Goal: Task Accomplishment & Management: Manage account settings

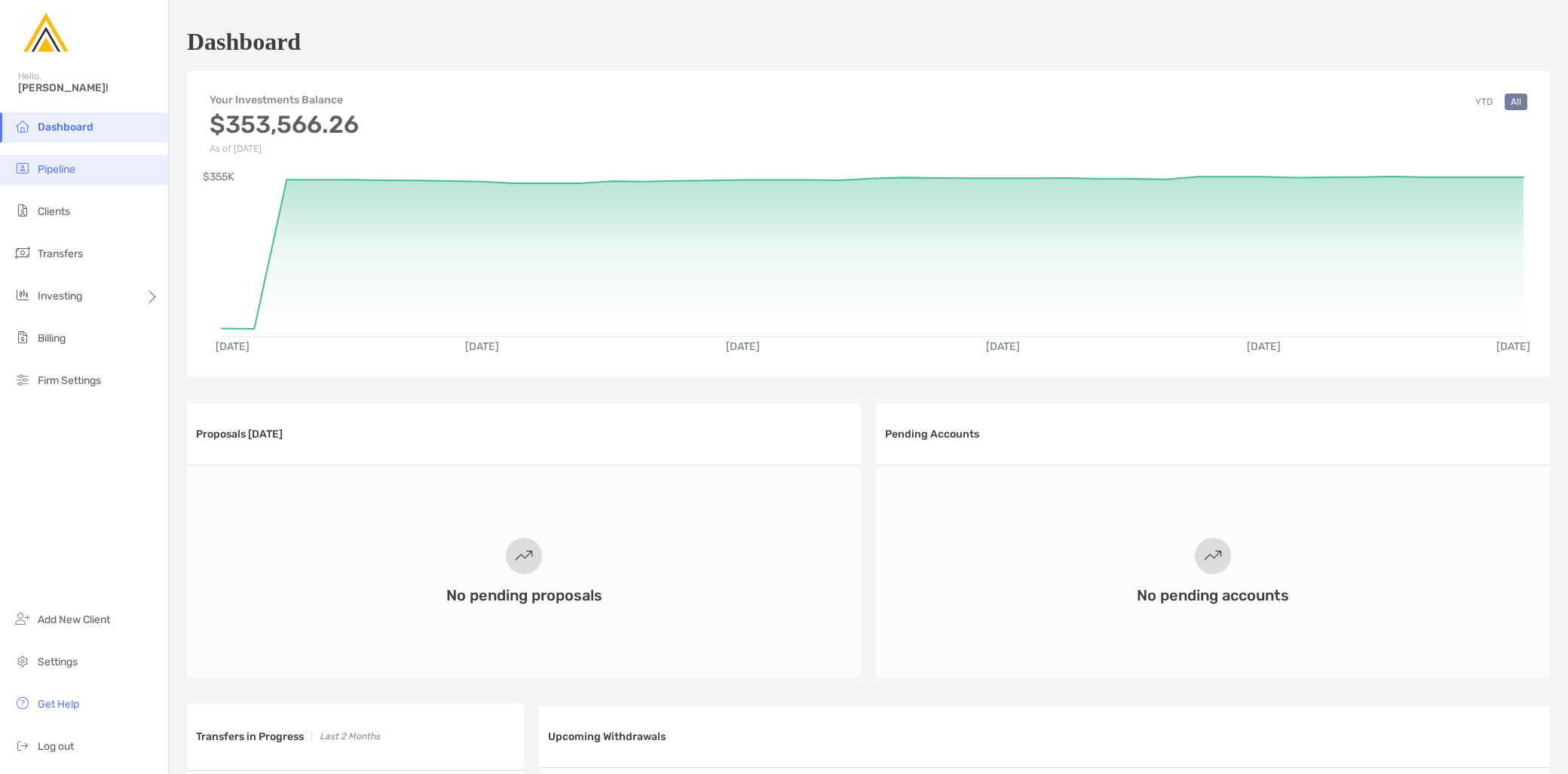
click at [73, 175] on li "Pipeline" at bounding box center [84, 170] width 169 height 30
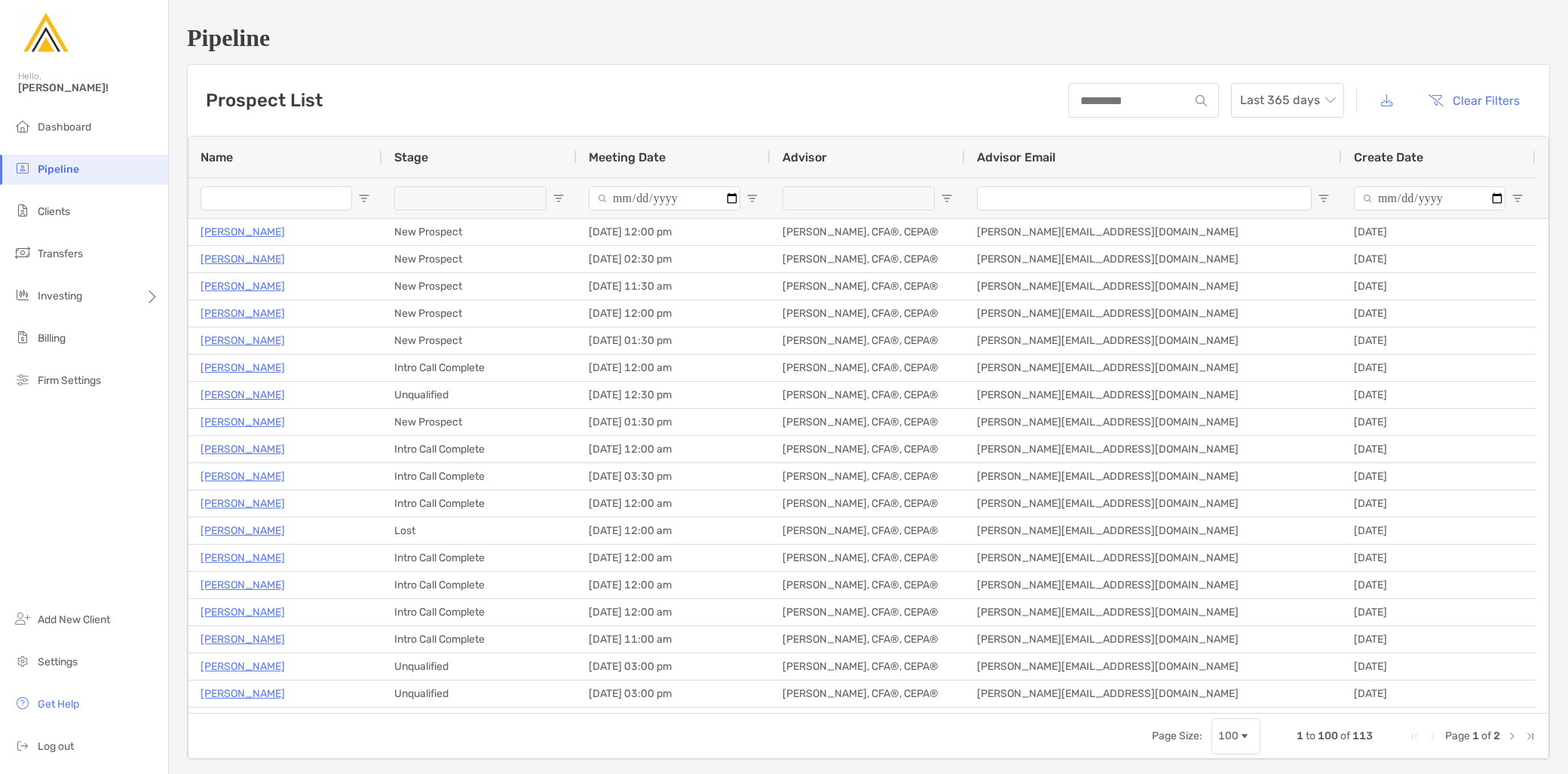
type input "**********"
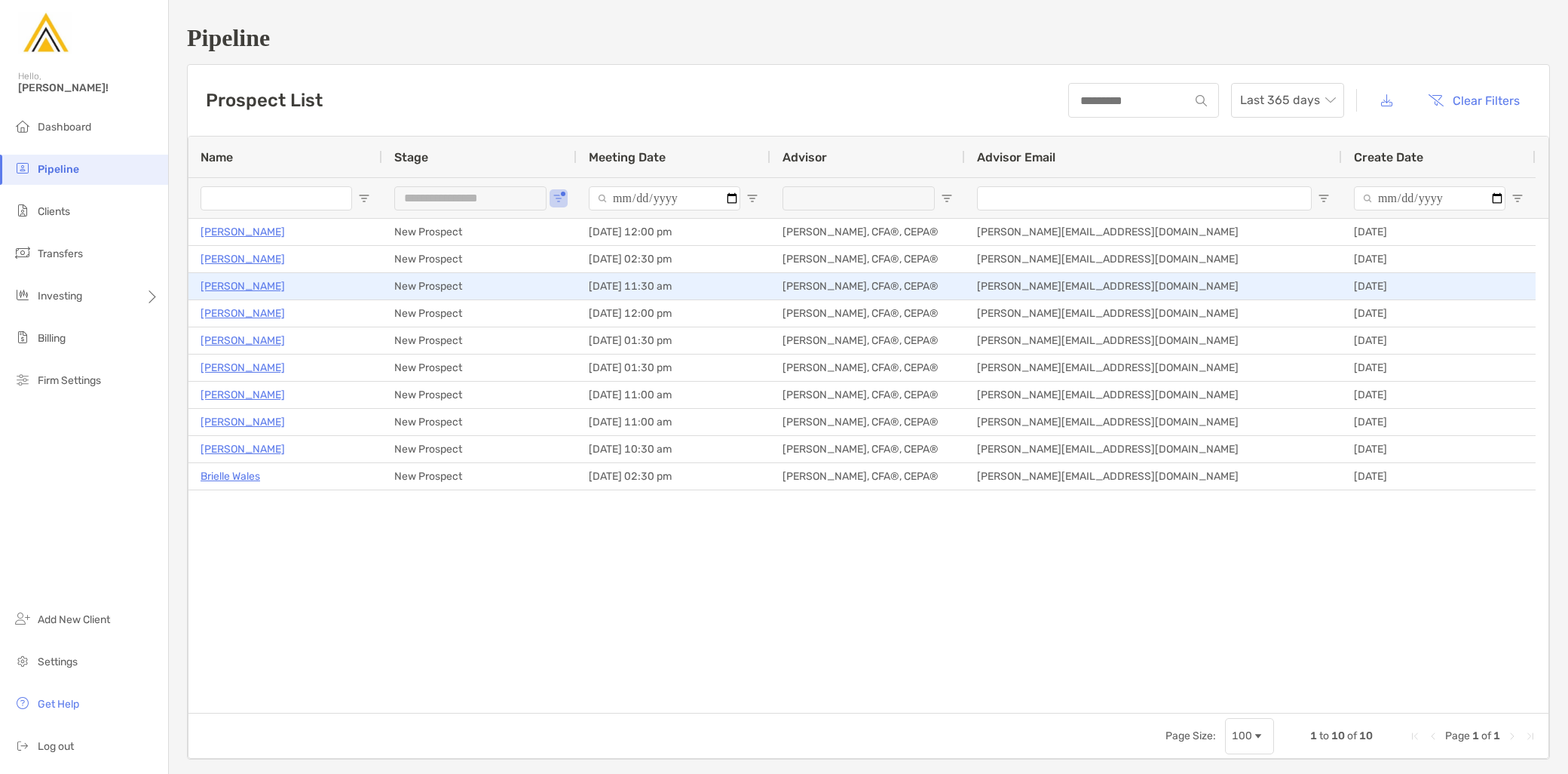
click at [272, 282] on p "Ravi Yeleswarapu" at bounding box center [243, 286] width 85 height 19
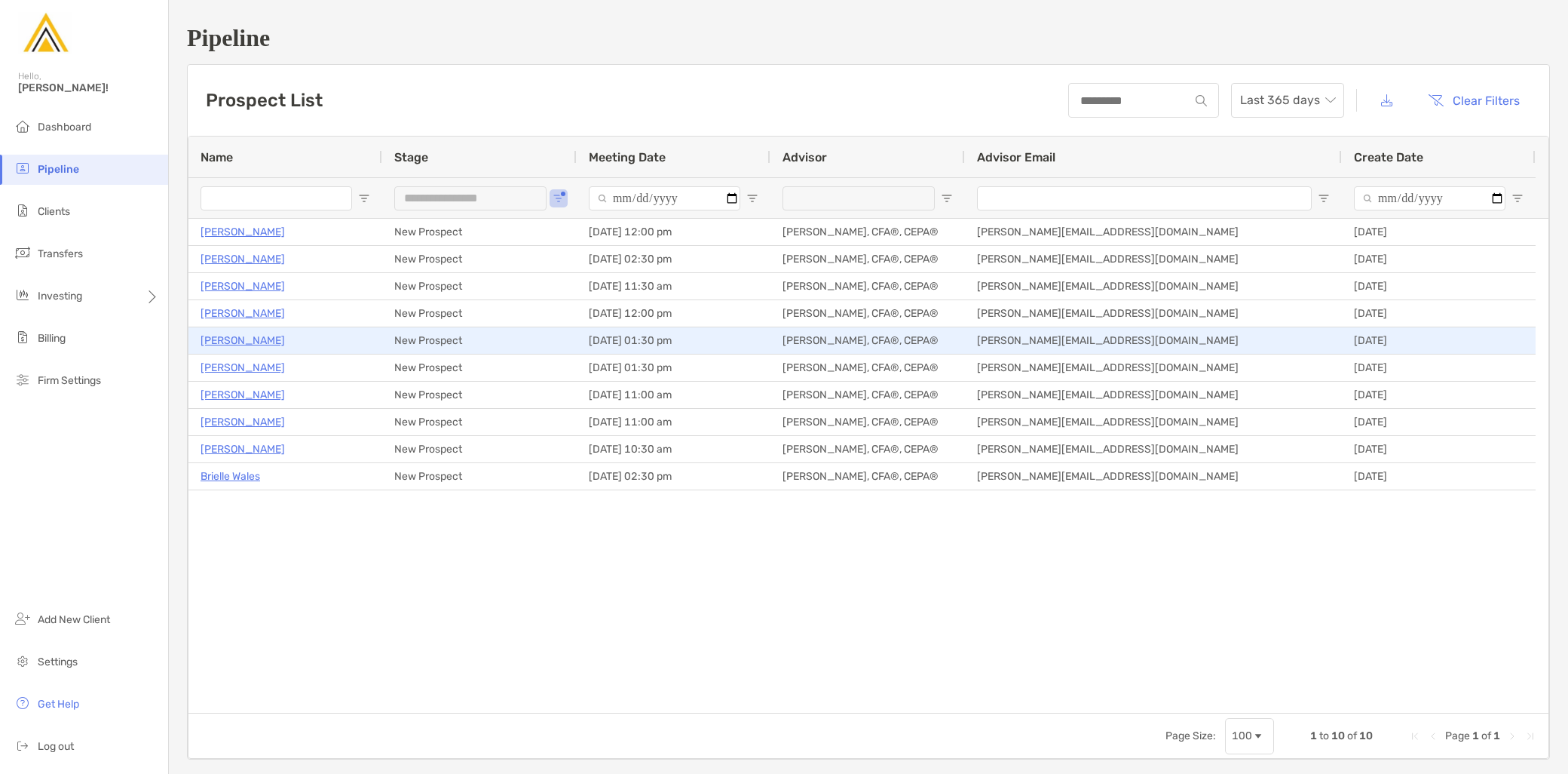
click at [259, 336] on p "[PERSON_NAME]" at bounding box center [243, 340] width 85 height 19
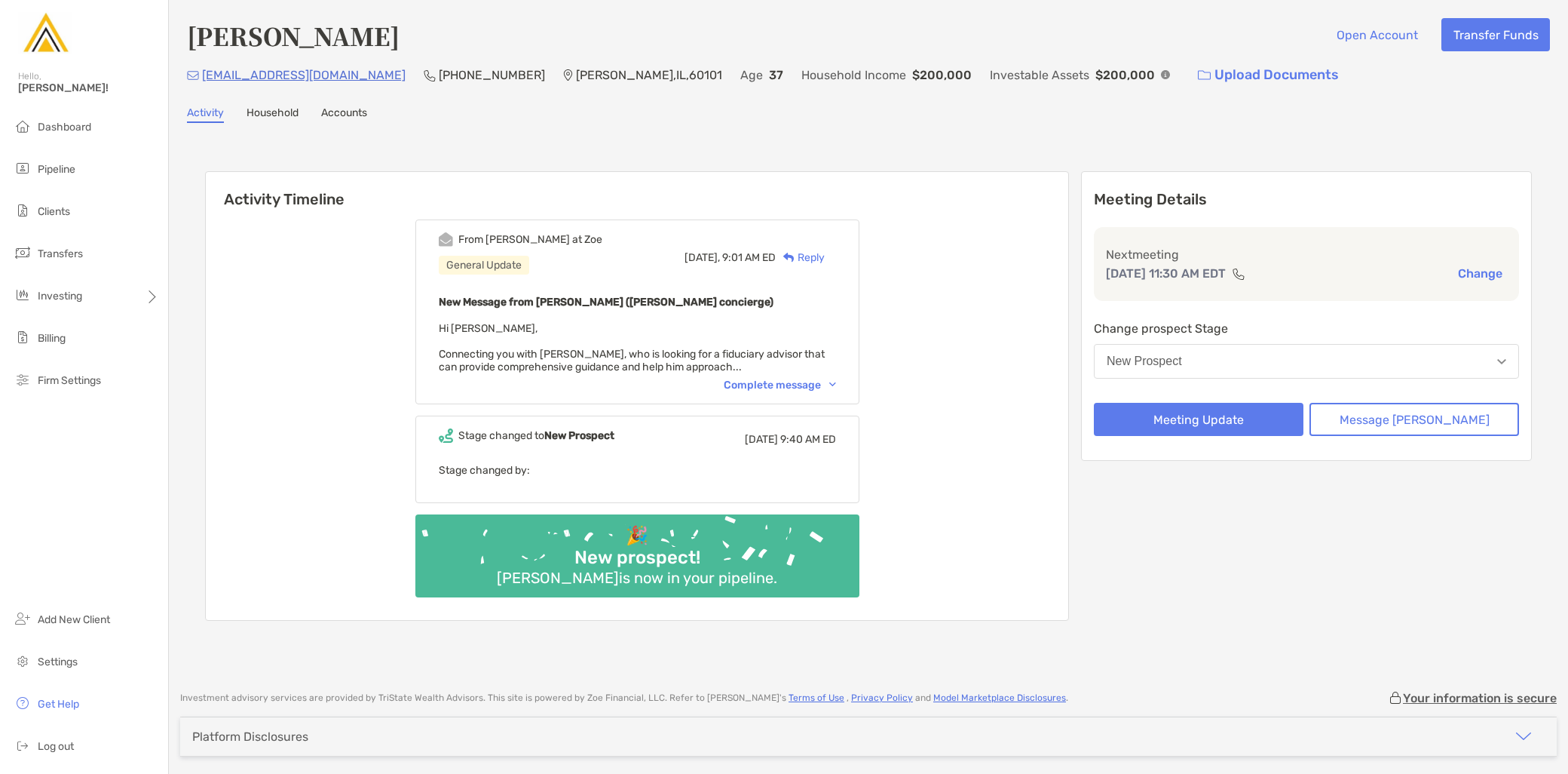
click at [817, 385] on div "Complete message" at bounding box center [780, 385] width 113 height 13
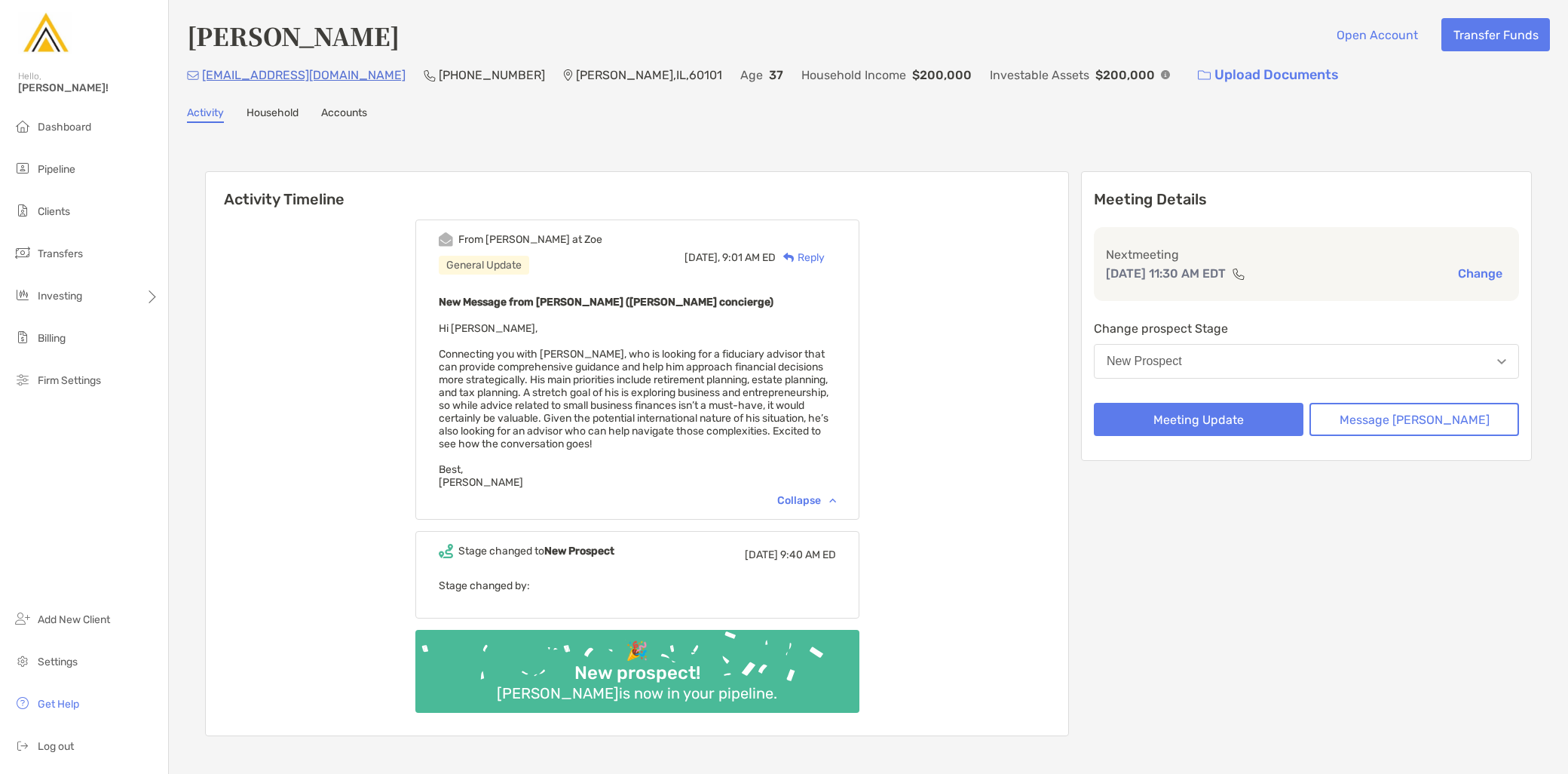
click at [1263, 363] on button "New Prospect" at bounding box center [1307, 361] width 425 height 35
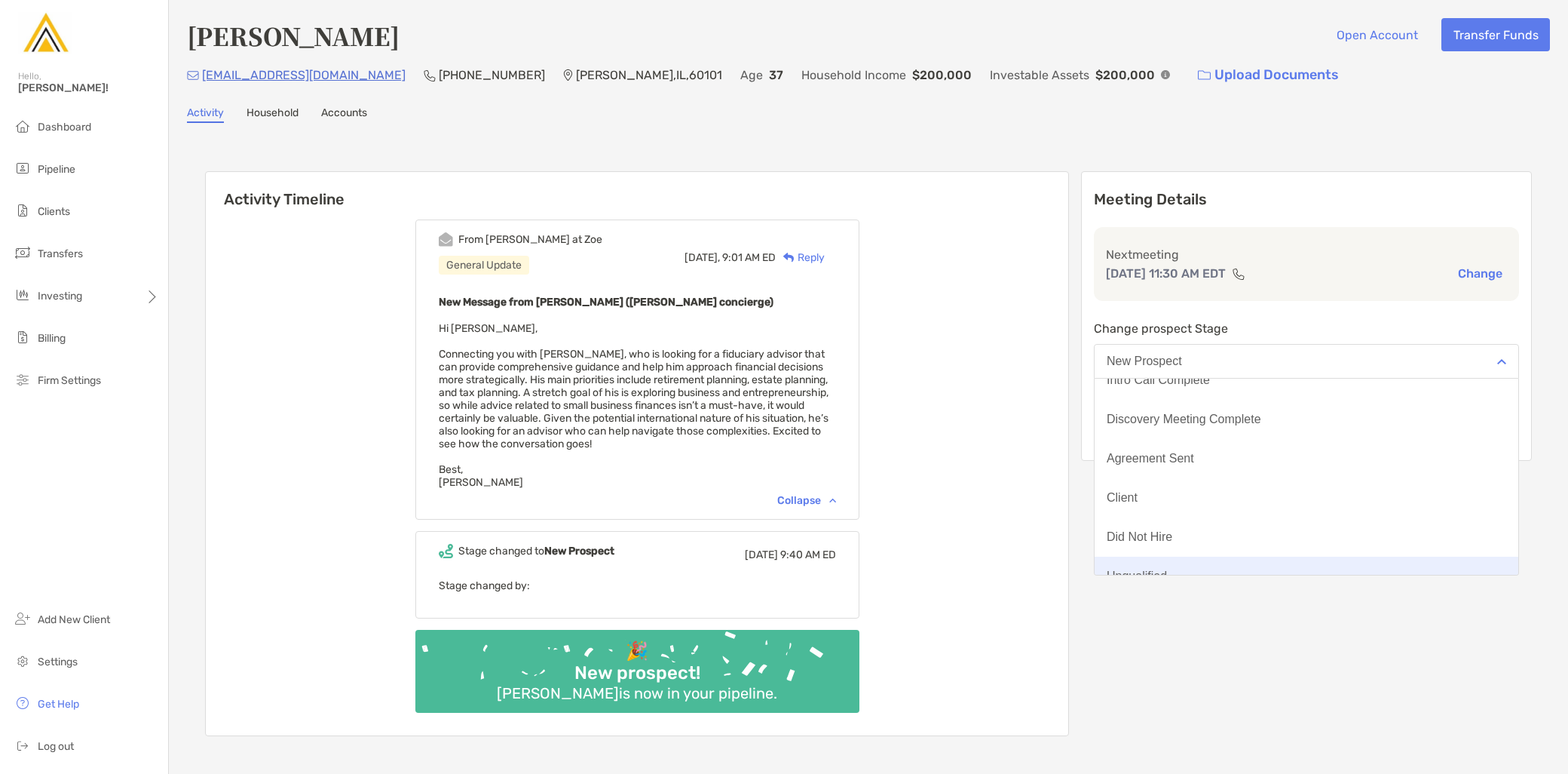
scroll to position [117, 0]
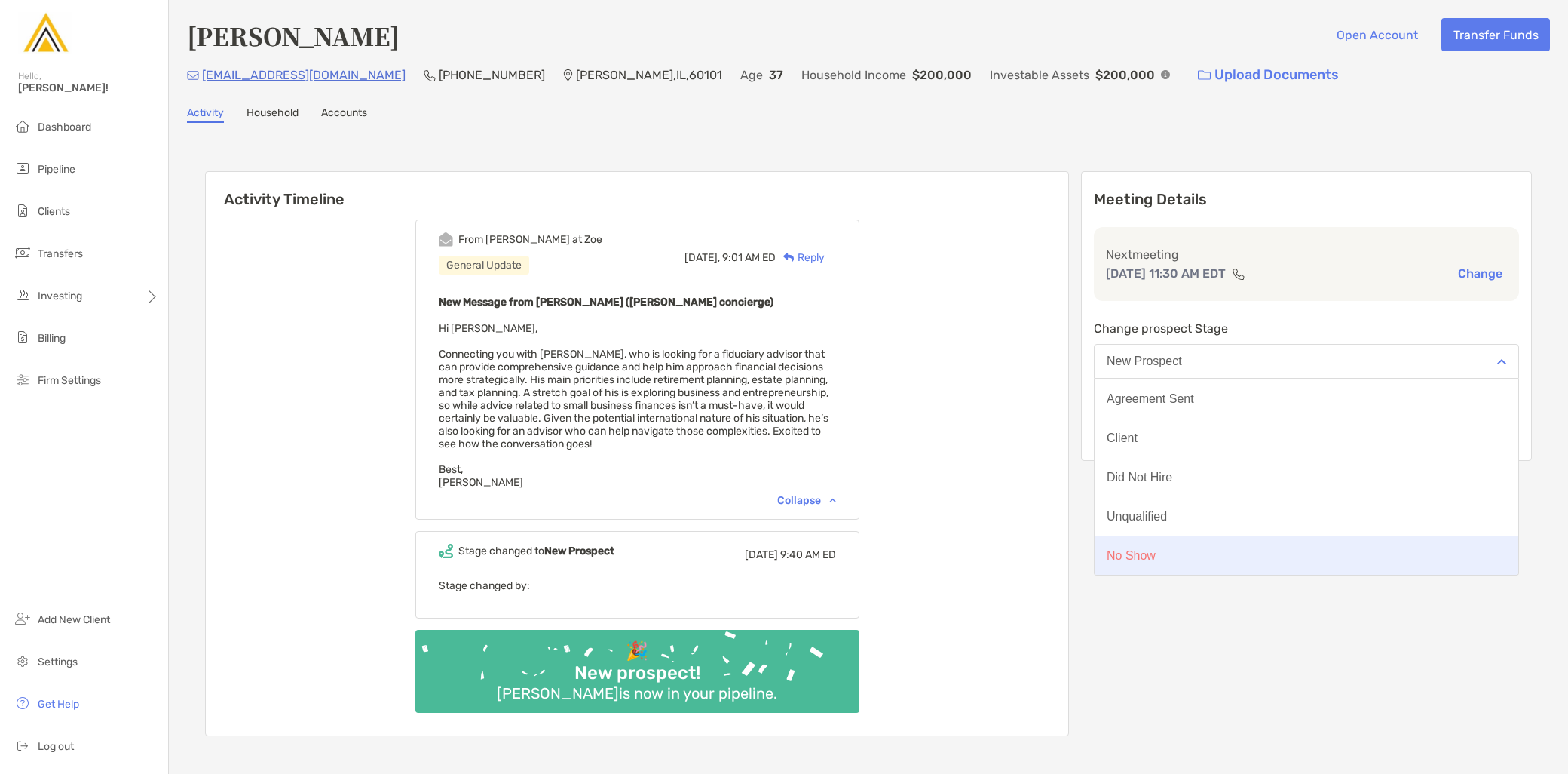
click at [1229, 562] on button "No Show" at bounding box center [1307, 556] width 424 height 39
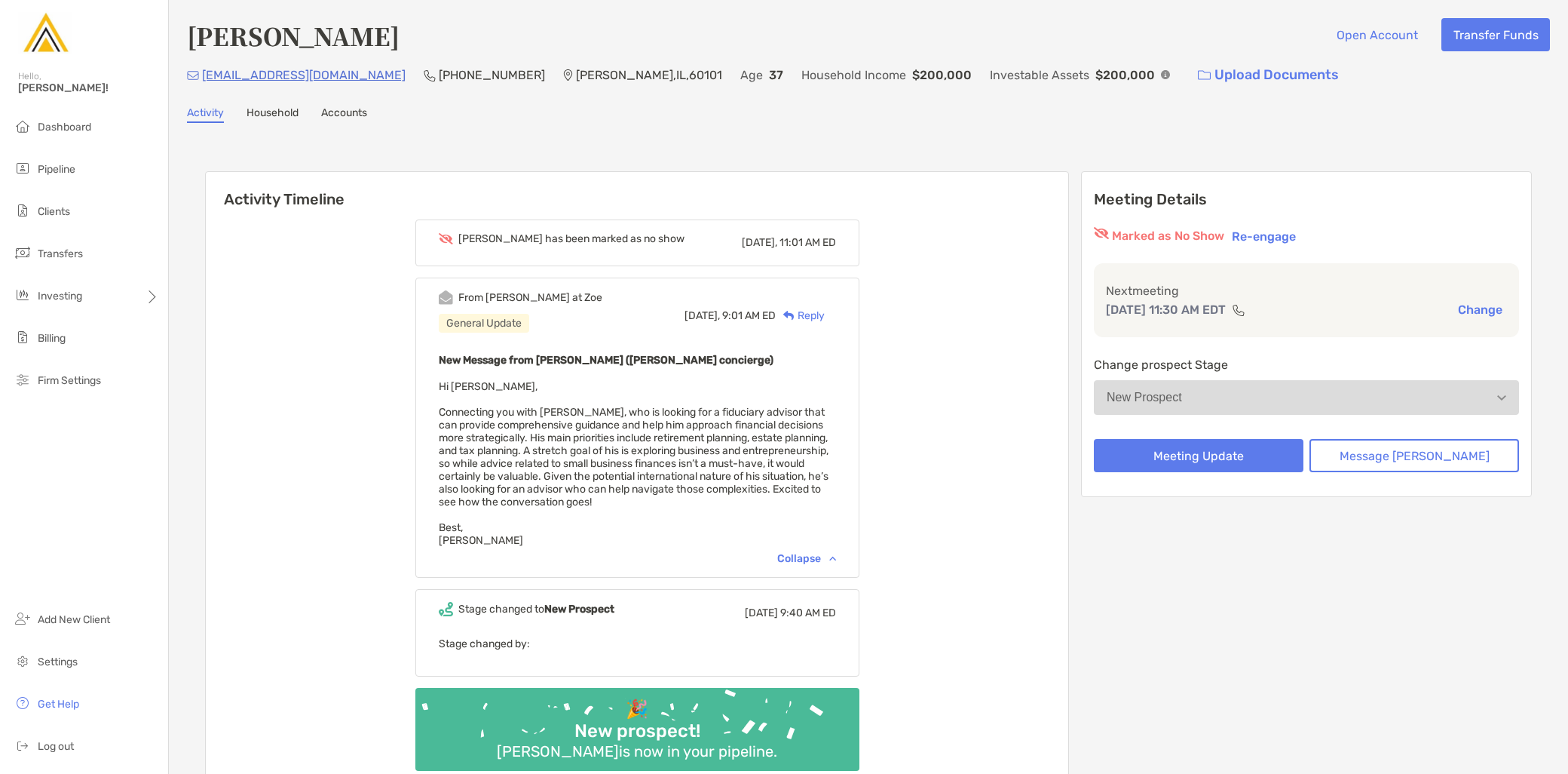
click at [1300, 237] on button "Re-engage" at bounding box center [1263, 236] width 73 height 18
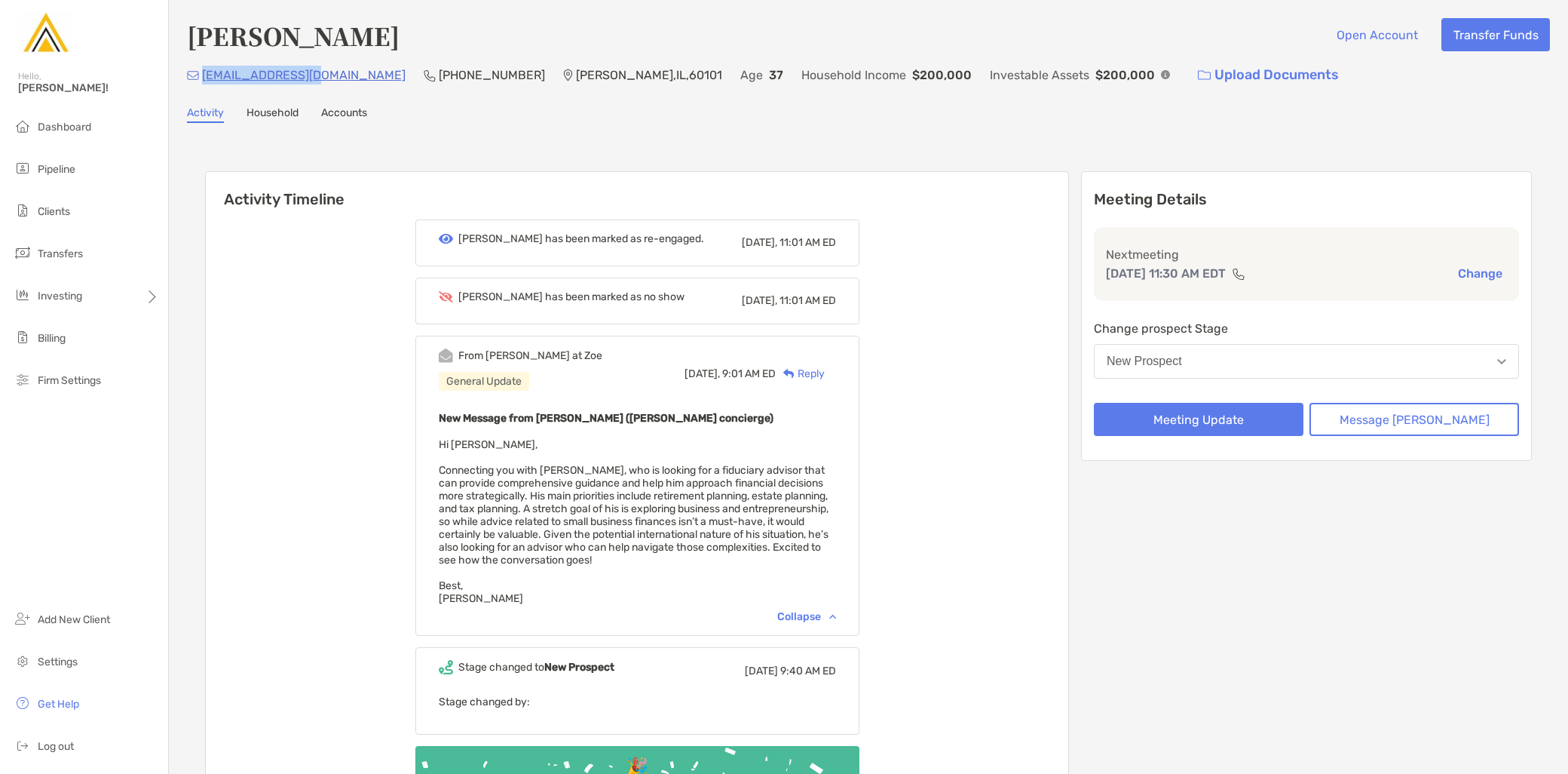
drag, startPoint x: 320, startPoint y: 73, endPoint x: 202, endPoint y: 81, distance: 118.3
click at [202, 81] on div "ryelesw@gmail.com (813) 335-5019 Addison , IL , 60101 Age 37 Household Income $…" at bounding box center [868, 75] width 1363 height 33
copy p "ryelesw@gmail.com"
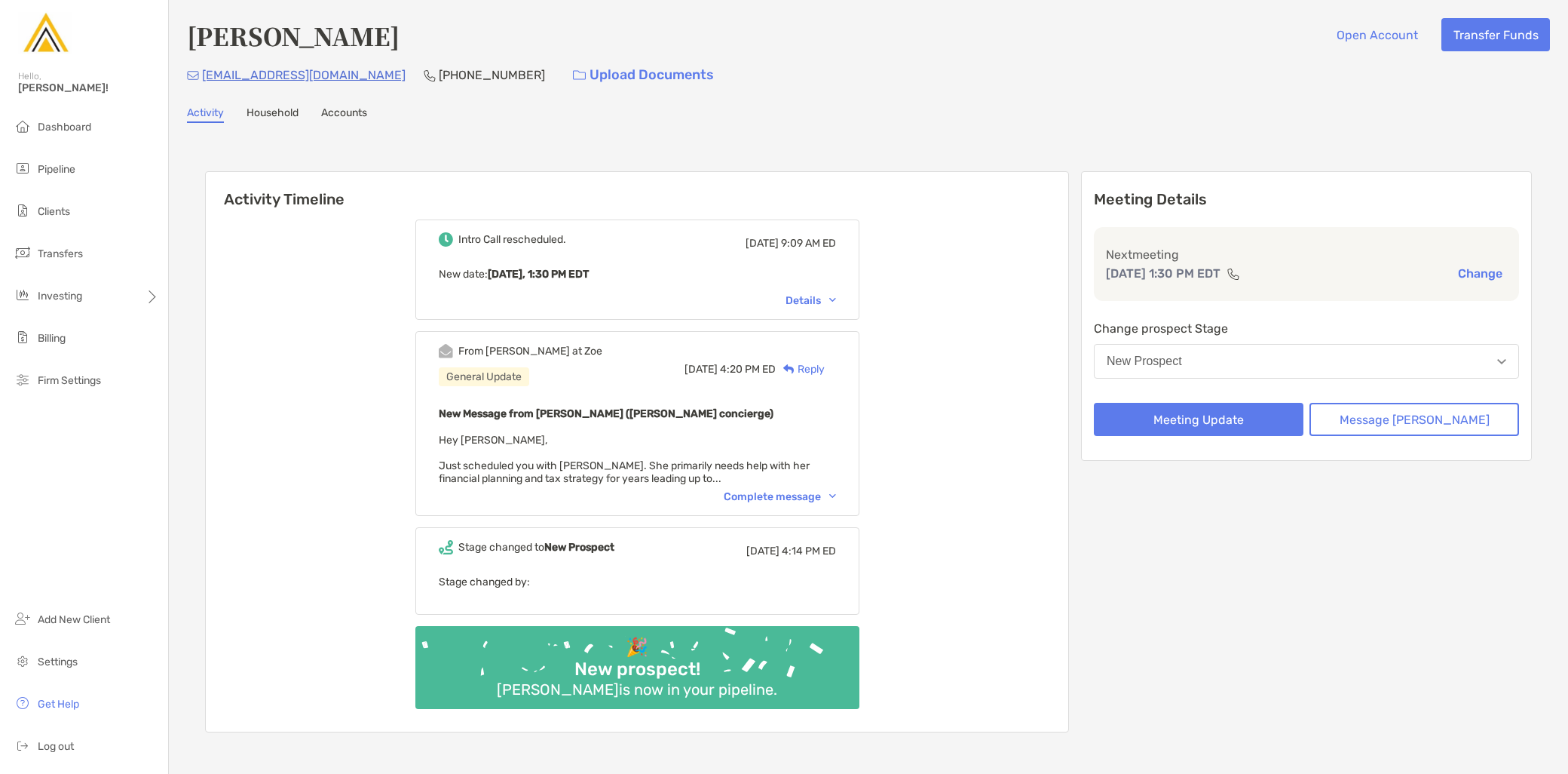
click at [827, 498] on div "Complete message" at bounding box center [780, 497] width 113 height 13
